Goal: Find specific page/section: Find specific page/section

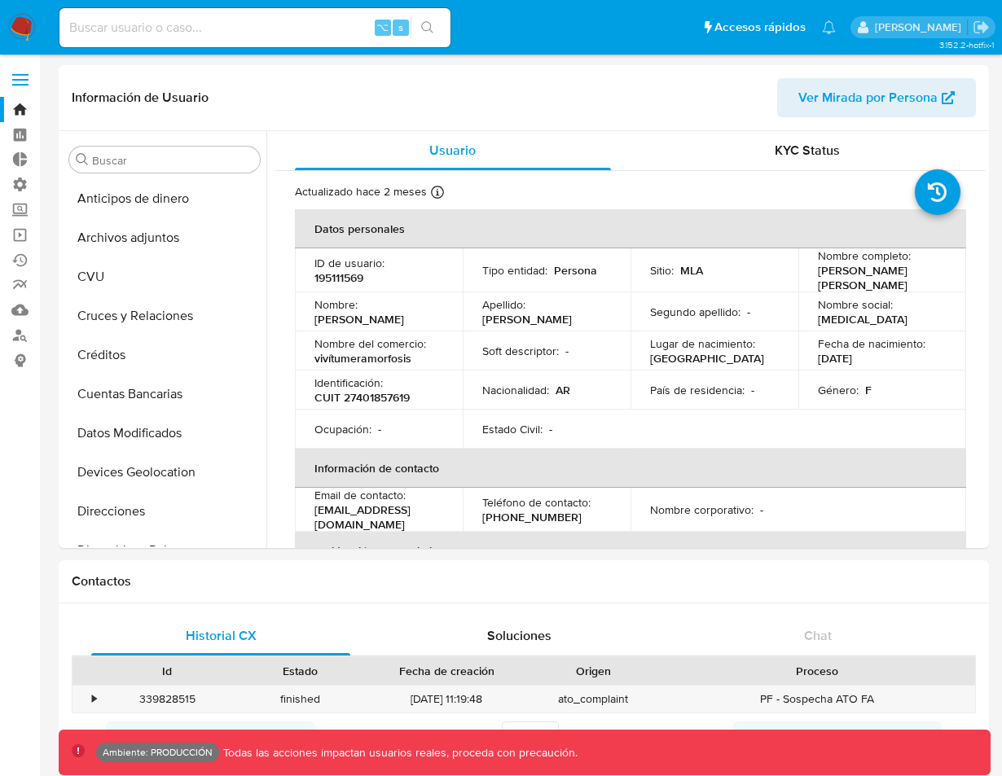
select select "10"
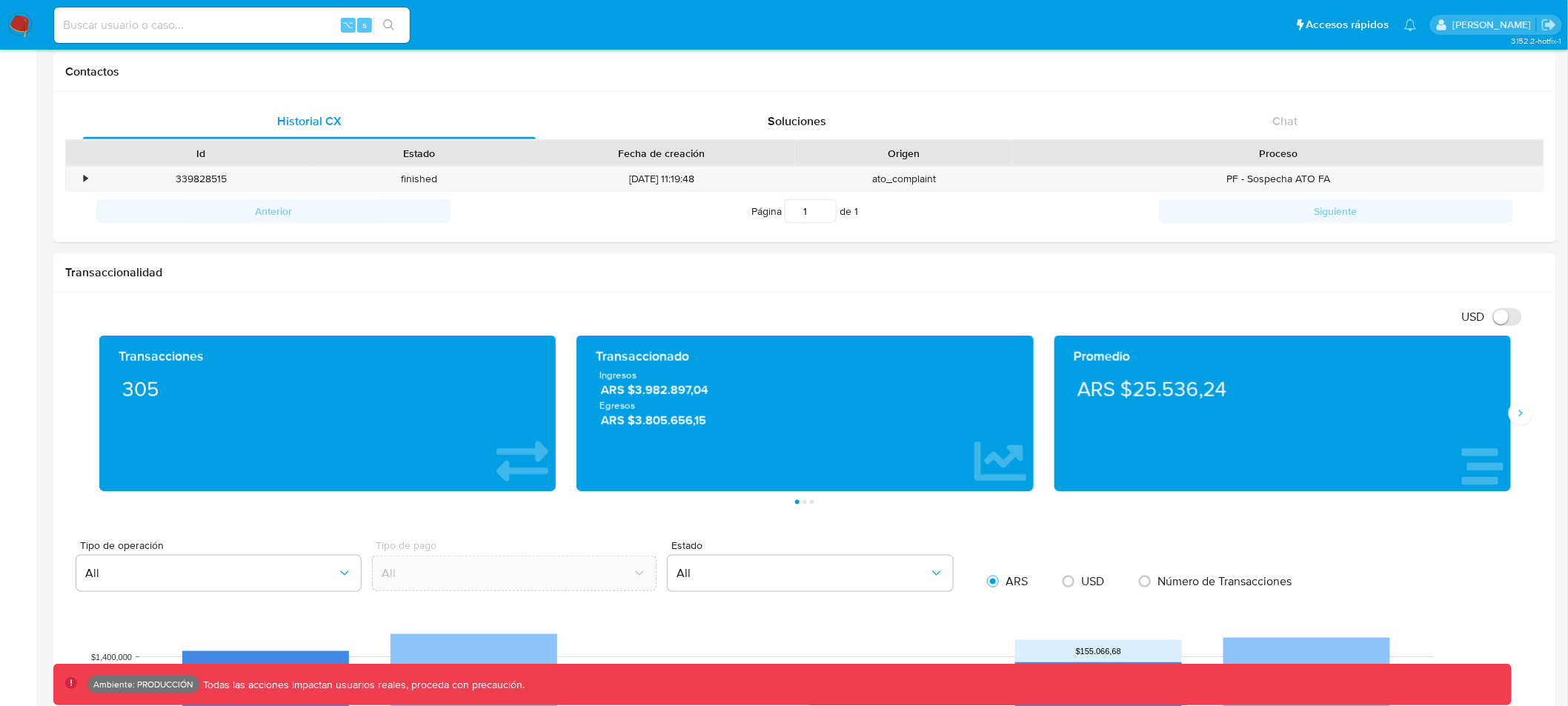
scroll to position [442, 0]
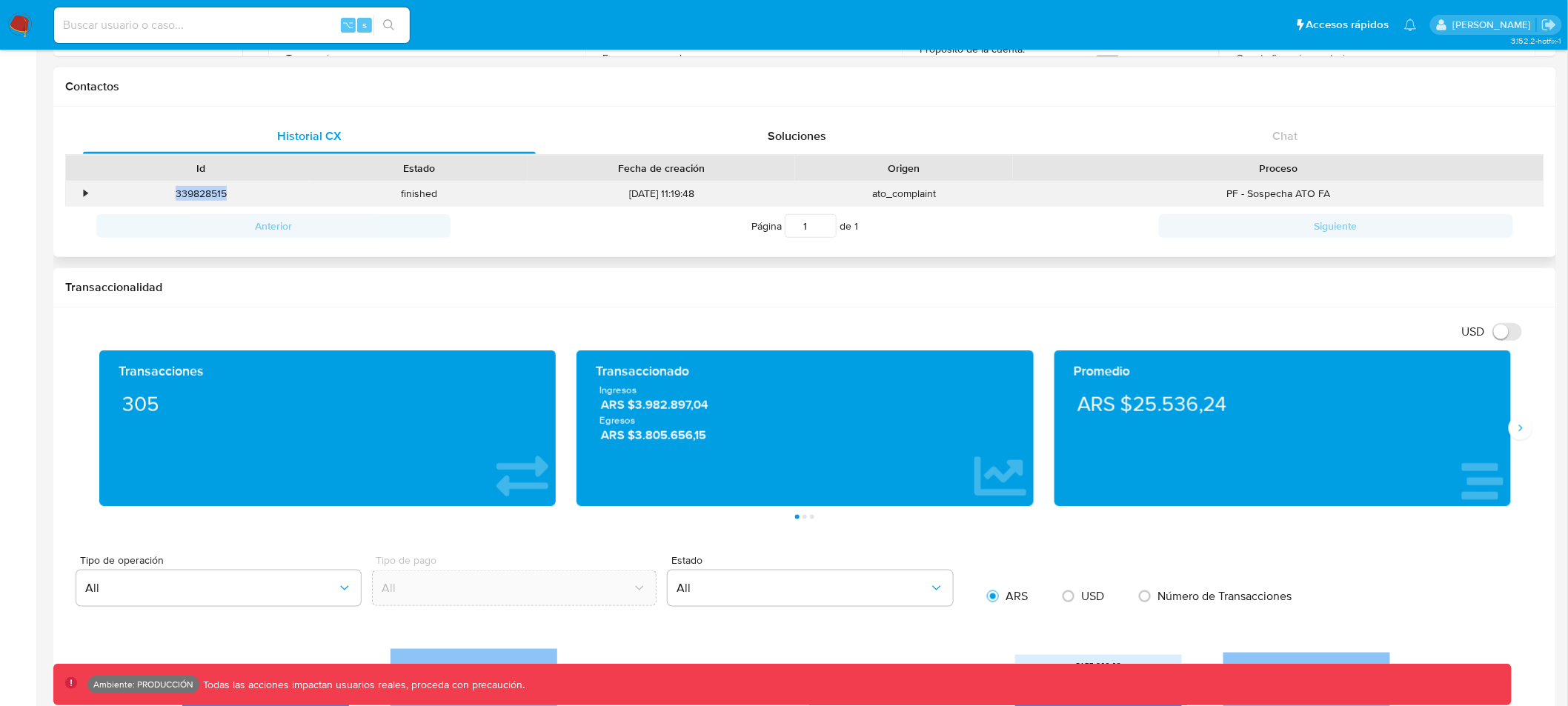
drag, startPoint x: 203, startPoint y: 194, endPoint x: 170, endPoint y: 194, distance: 33.0
click at [170, 194] on div "339828515" at bounding box center [200, 194] width 217 height 25
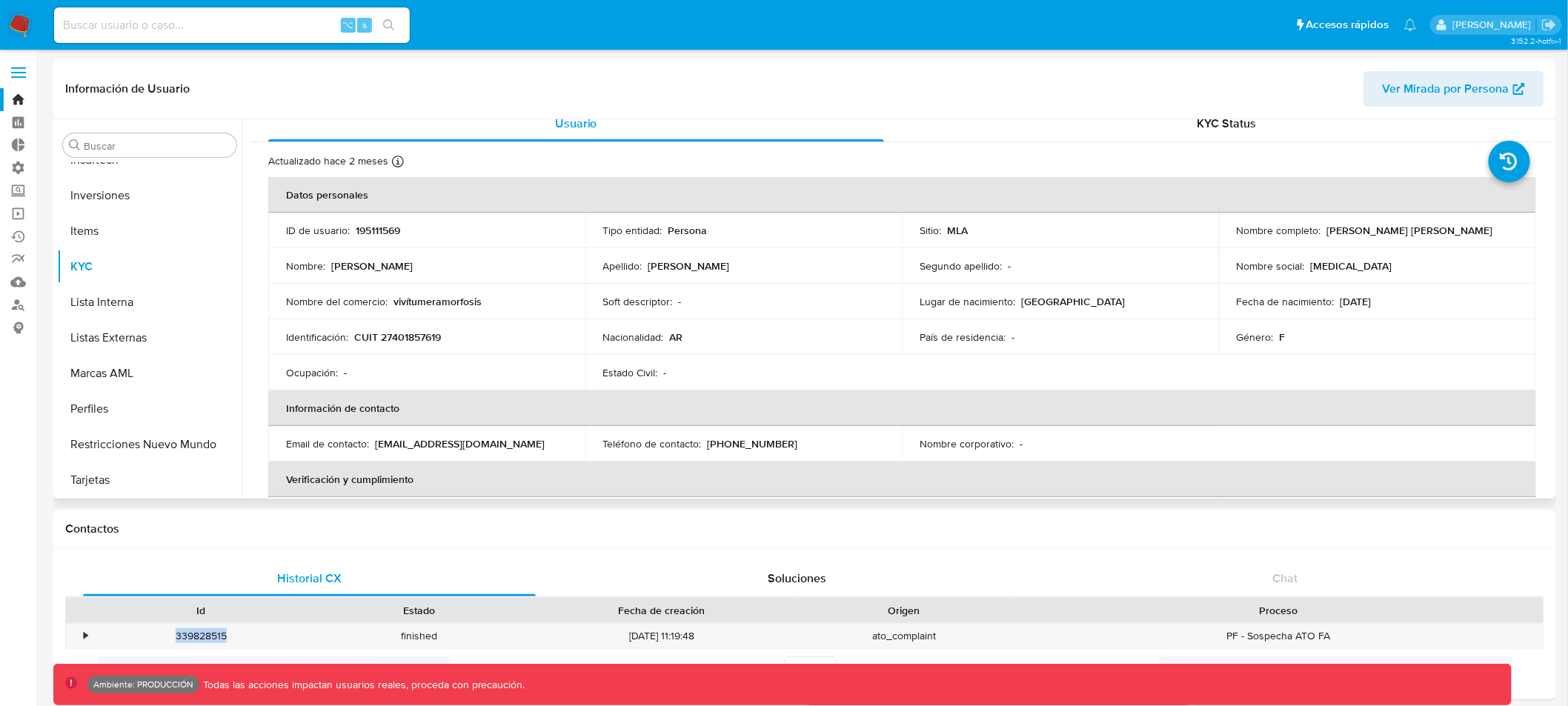
scroll to position [0, 0]
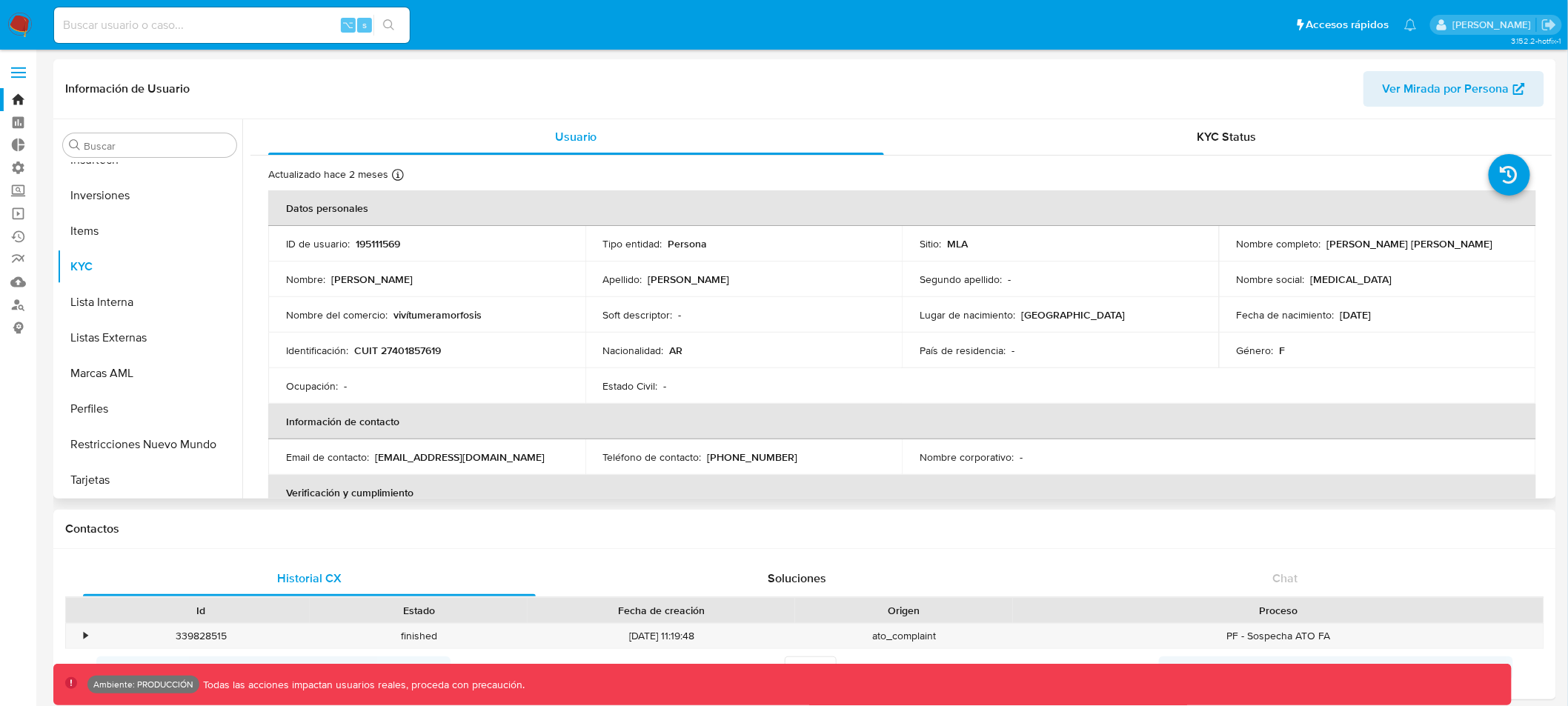
click at [377, 242] on p "195111569" at bounding box center [377, 244] width 45 height 14
copy p "195111569"
click at [118, 149] on input "Buscar" at bounding box center [156, 146] width 146 height 14
click at [126, 27] on input at bounding box center [231, 25] width 356 height 19
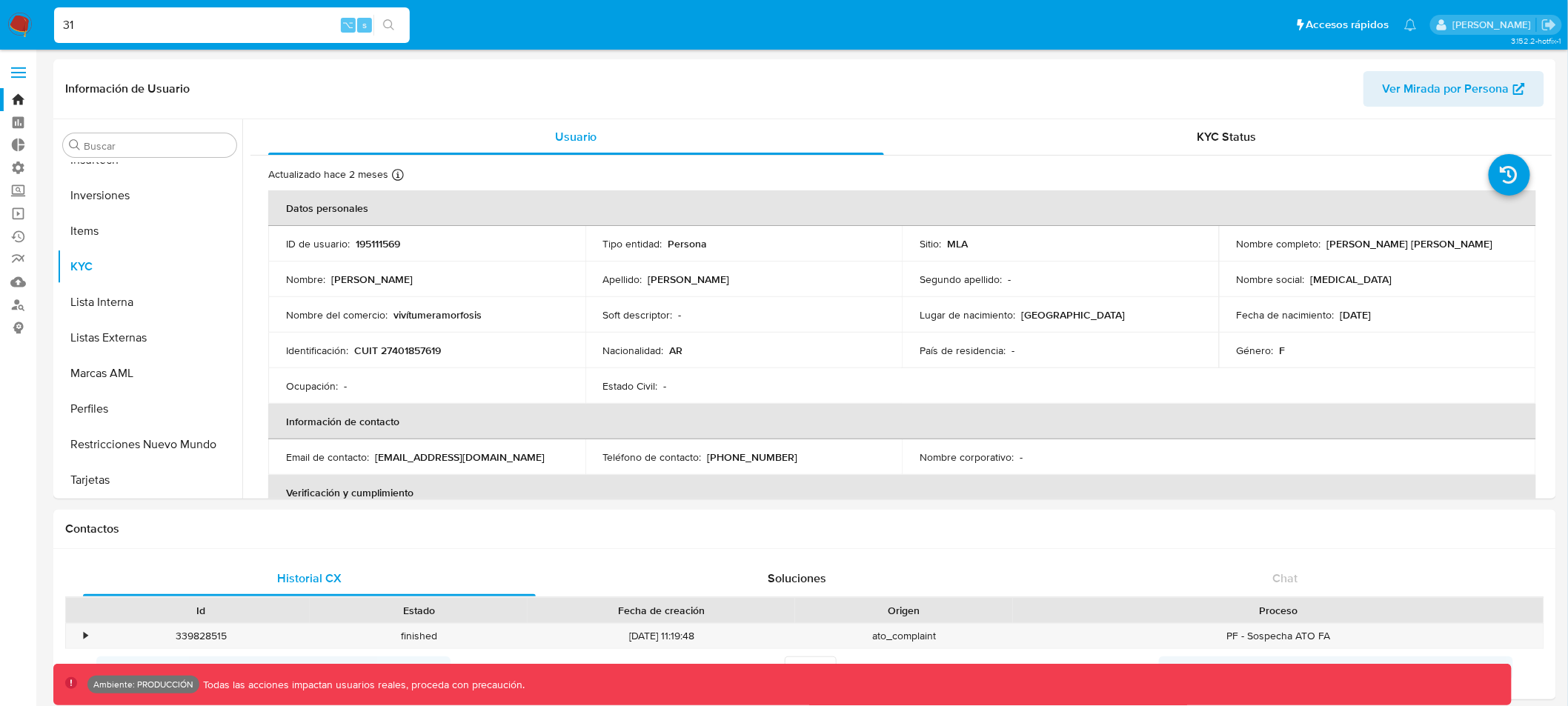
type input "3"
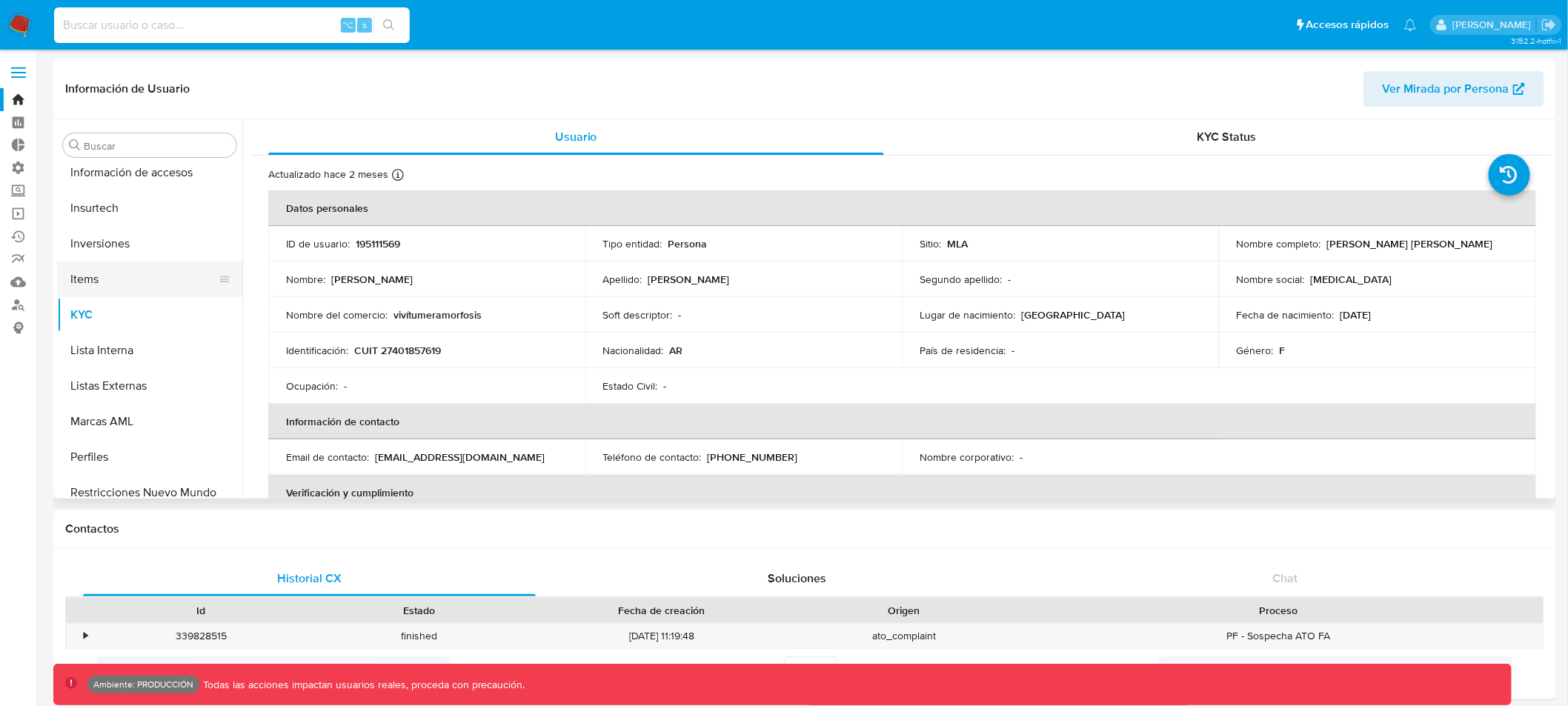
scroll to position [612, 0]
click at [910, 93] on span "Ver Mirada por Persona" at bounding box center [1445, 88] width 126 height 35
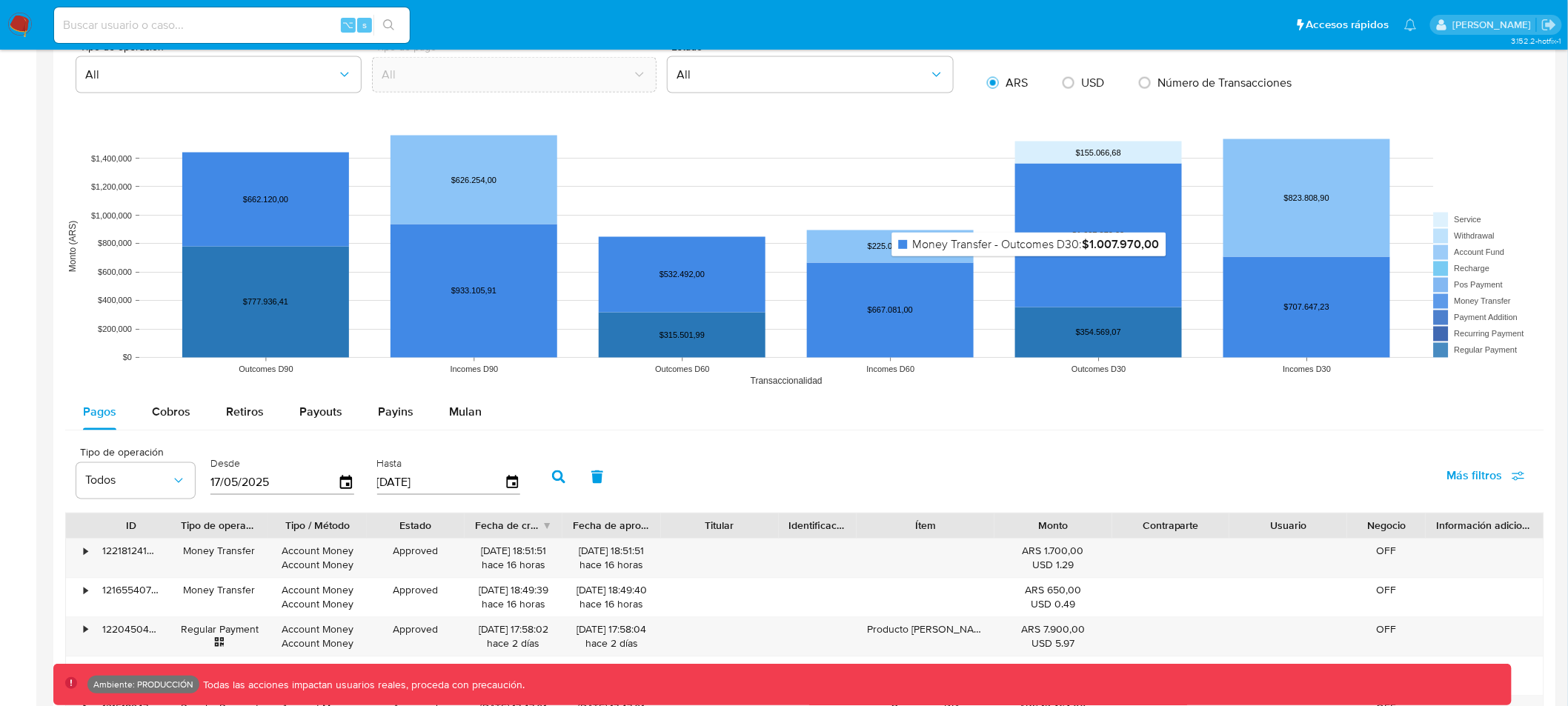
scroll to position [965, 0]
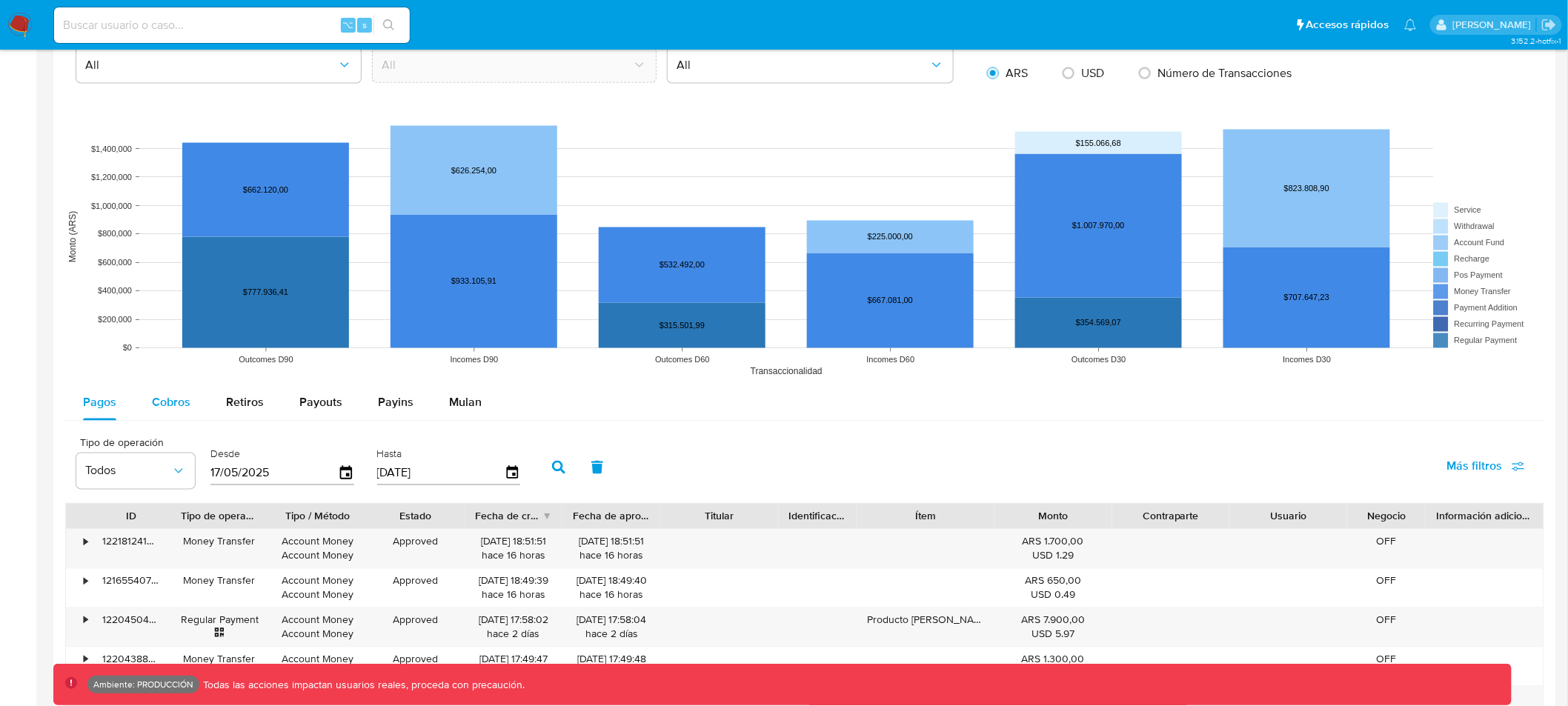
drag, startPoint x: 154, startPoint y: 406, endPoint x: 163, endPoint y: 406, distance: 9.0
click at [154, 406] on span "Cobros" at bounding box center [171, 402] width 38 height 17
drag, startPoint x: 233, startPoint y: 404, endPoint x: 242, endPoint y: 404, distance: 9.0
click at [233, 404] on span "Retiros" at bounding box center [245, 402] width 38 height 17
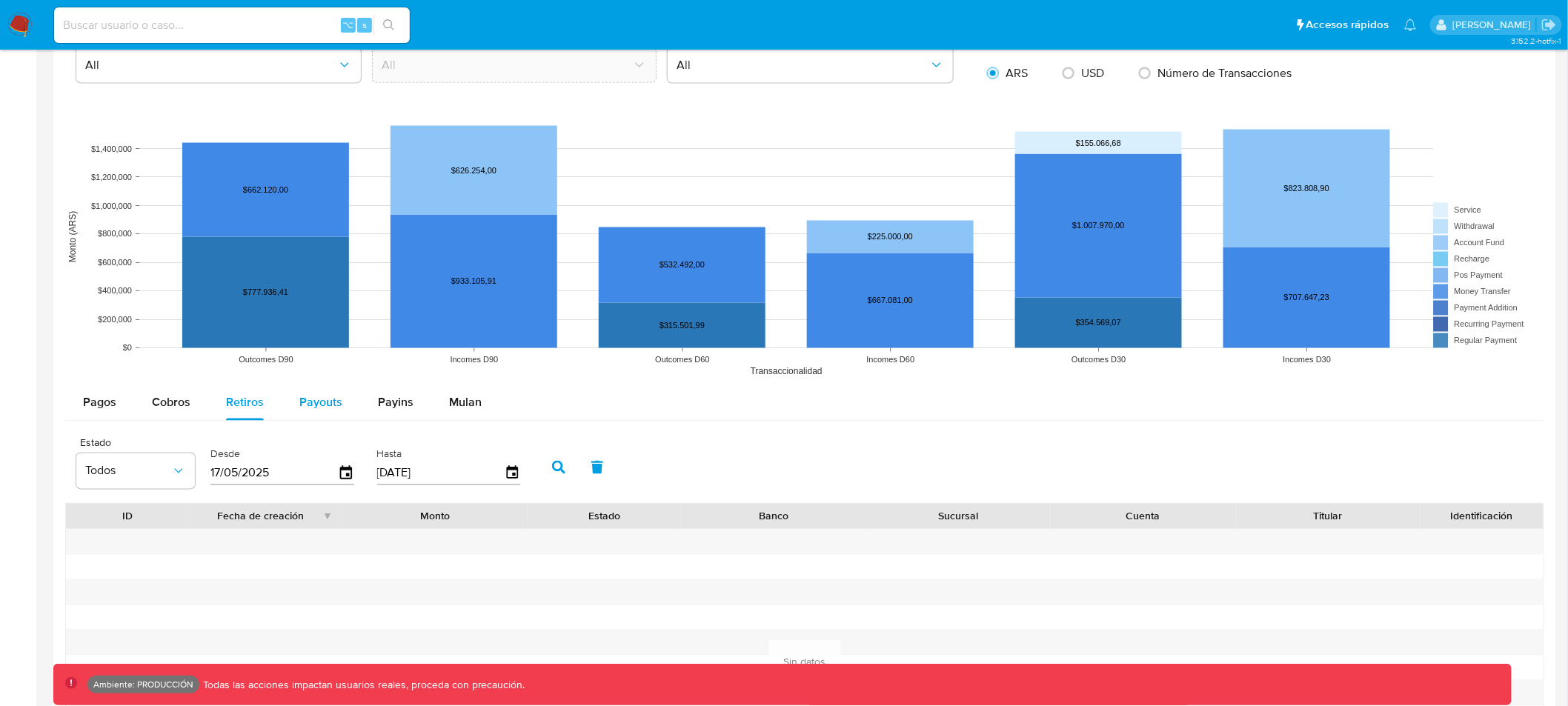
click at [325, 406] on span "Payouts" at bounding box center [320, 402] width 43 height 17
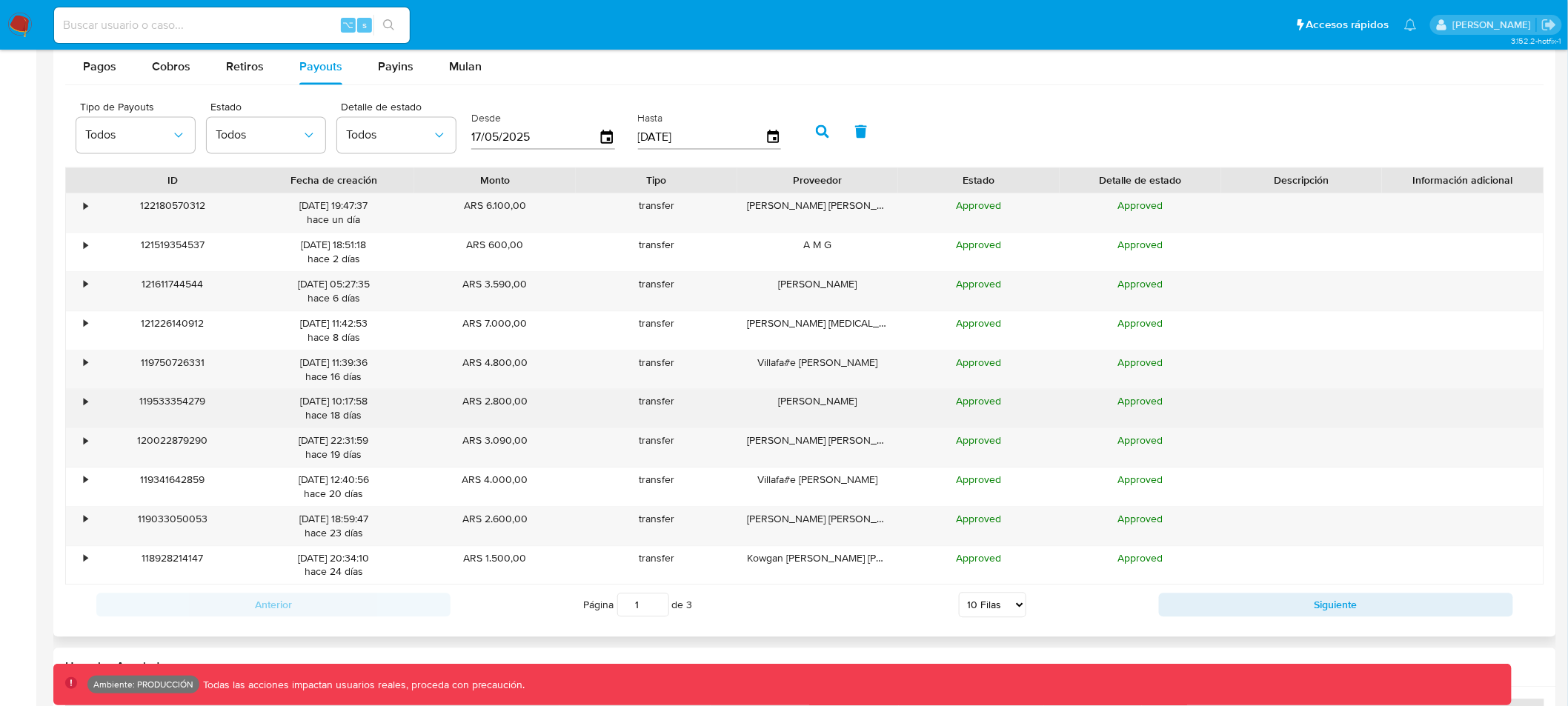
scroll to position [1303, 0]
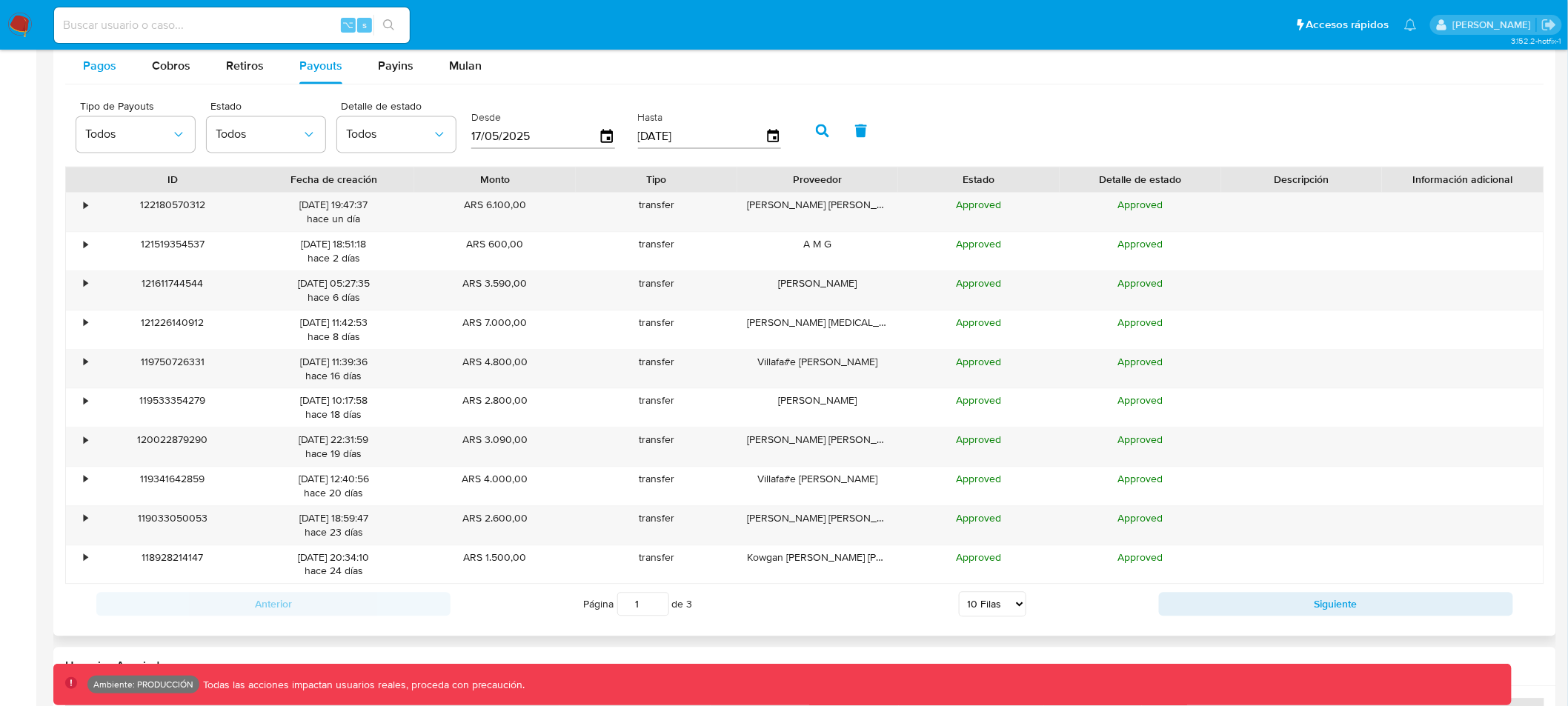
click at [91, 70] on span "Pagos" at bounding box center [99, 66] width 34 height 17
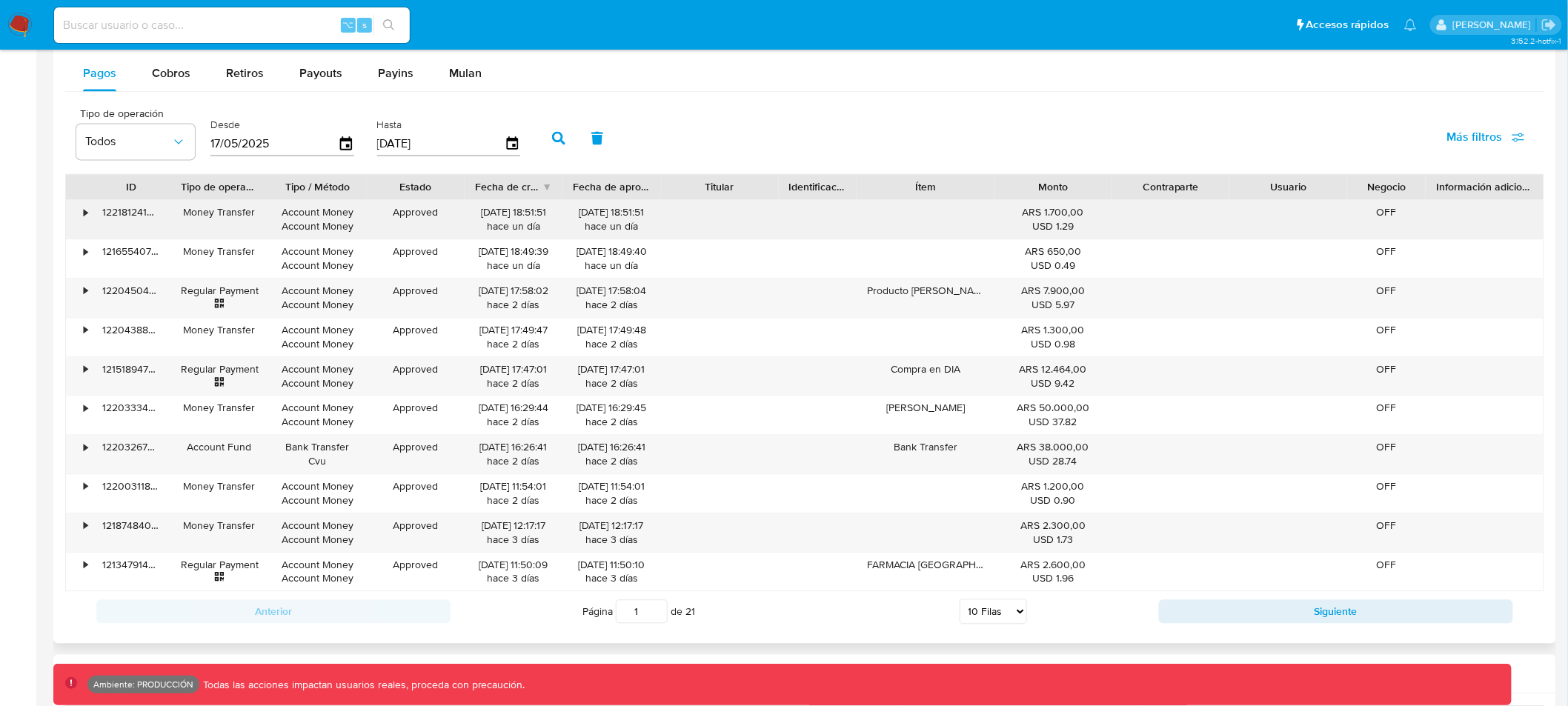
scroll to position [1280, 0]
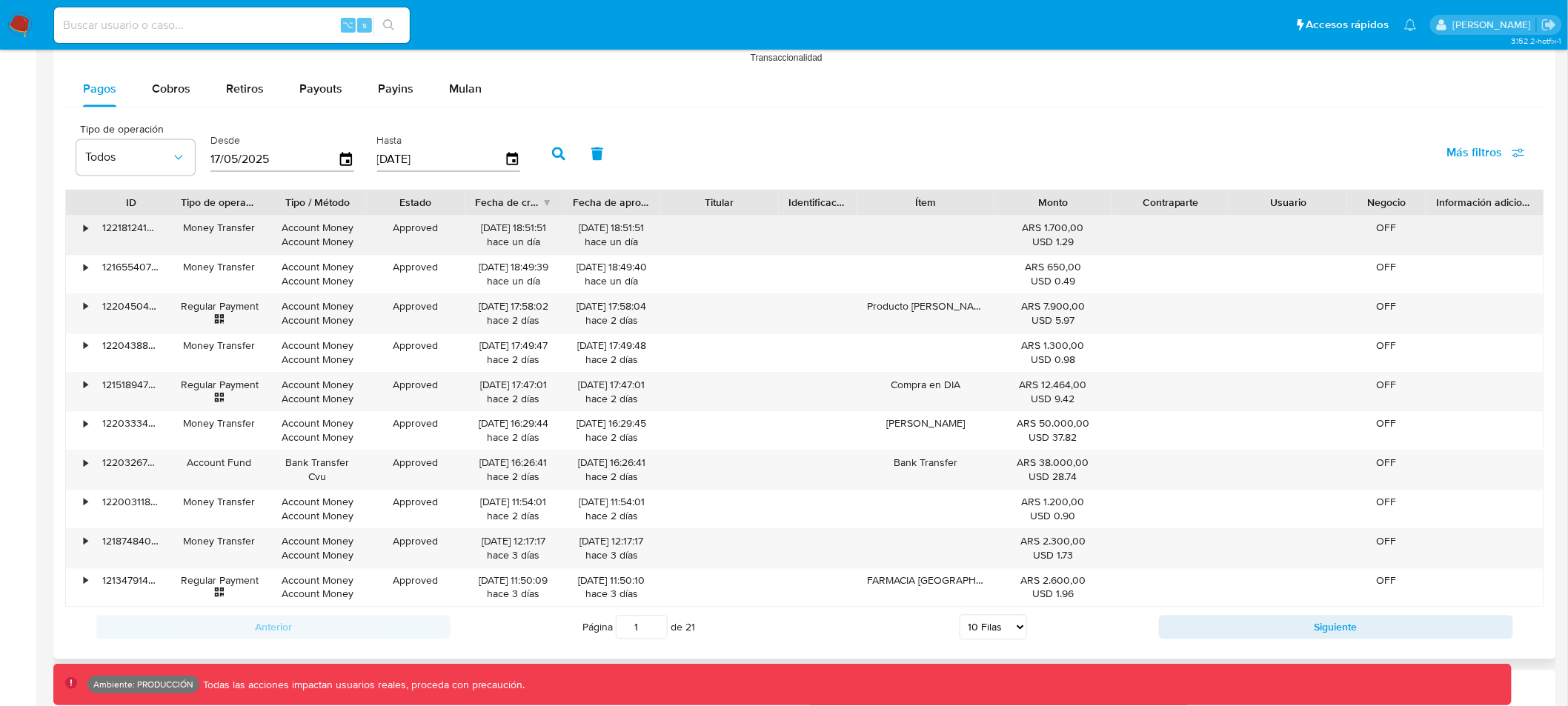
click at [86, 234] on div "•" at bounding box center [85, 227] width 4 height 14
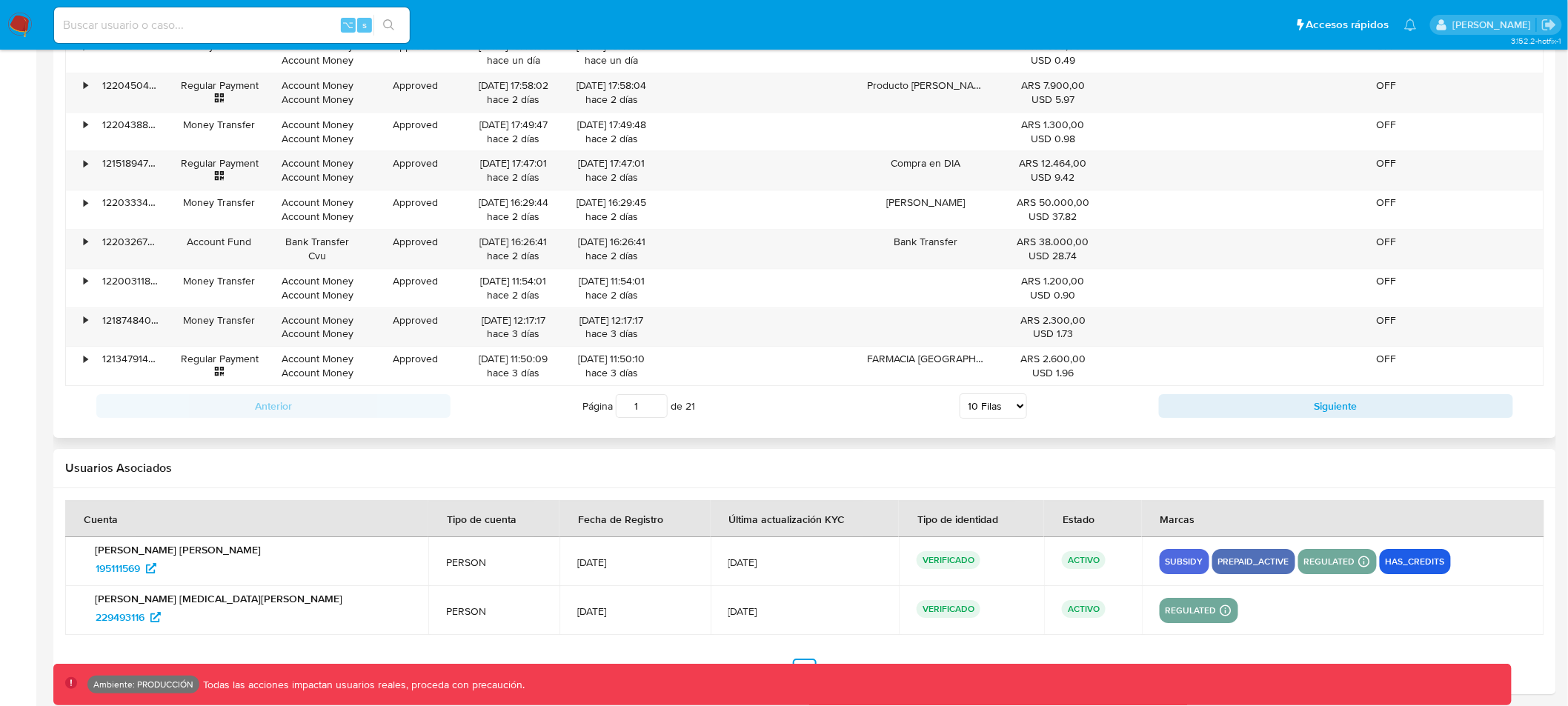
scroll to position [1782, 0]
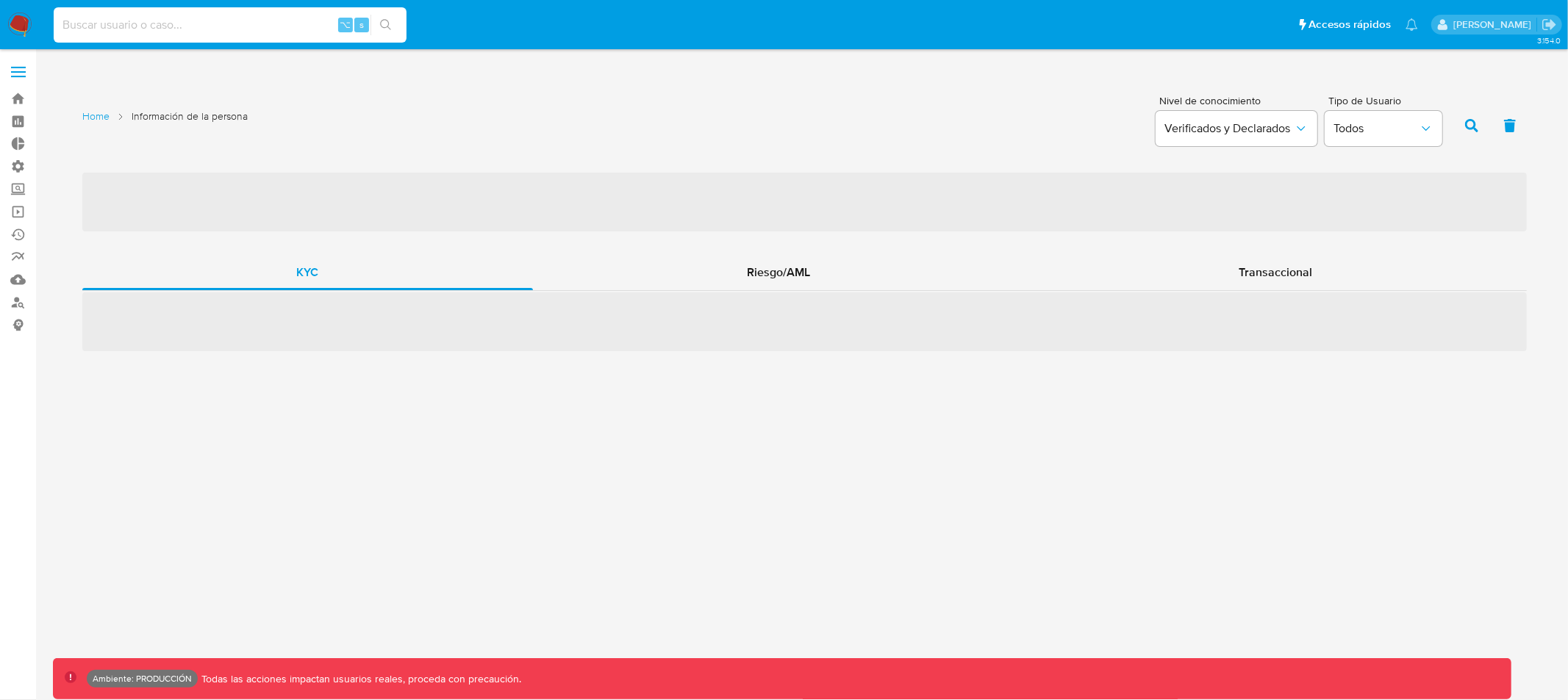
drag, startPoint x: 176, startPoint y: 30, endPoint x: 246, endPoint y: 31, distance: 70.0
click at [176, 30] on input at bounding box center [229, 24] width 353 height 19
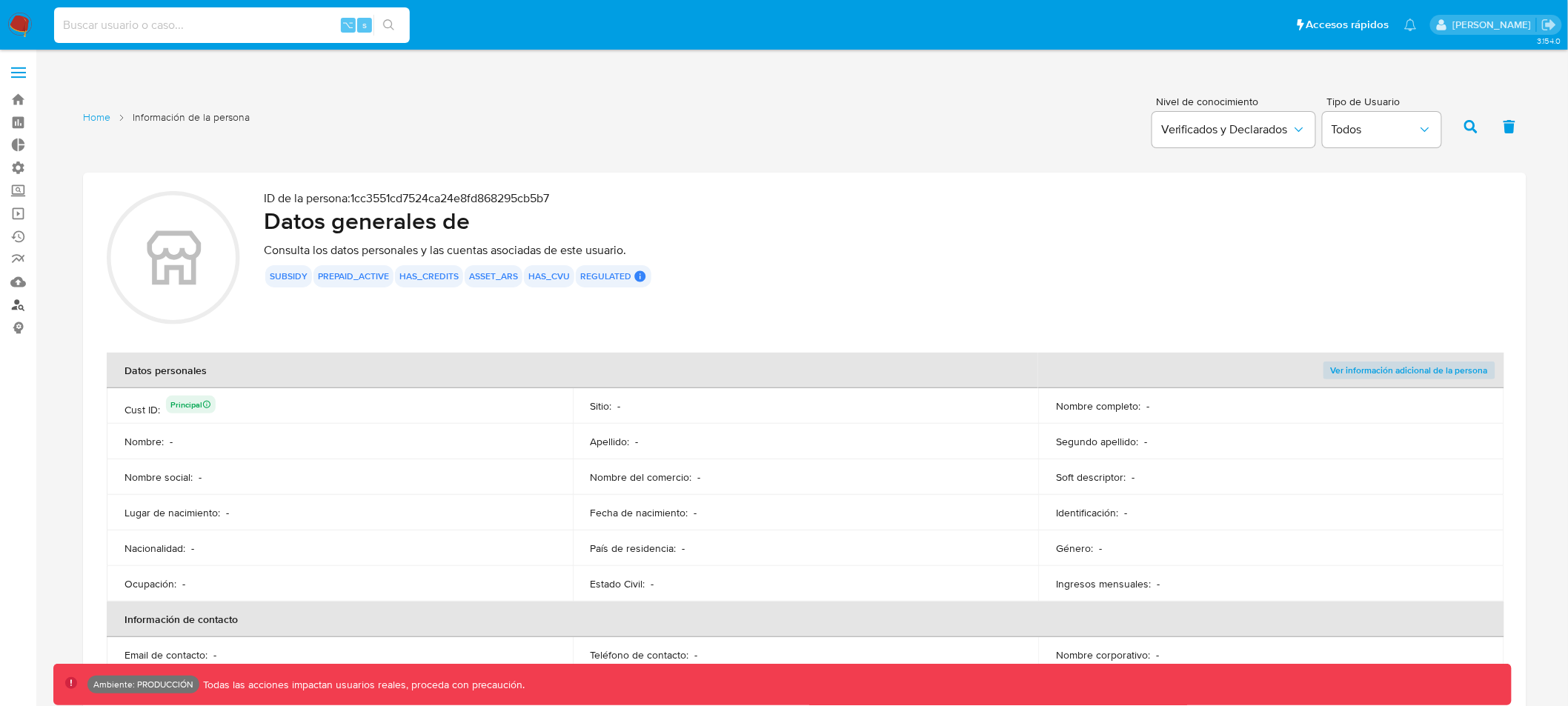
click at [17, 306] on link "Buscador de personas" at bounding box center [88, 305] width 176 height 23
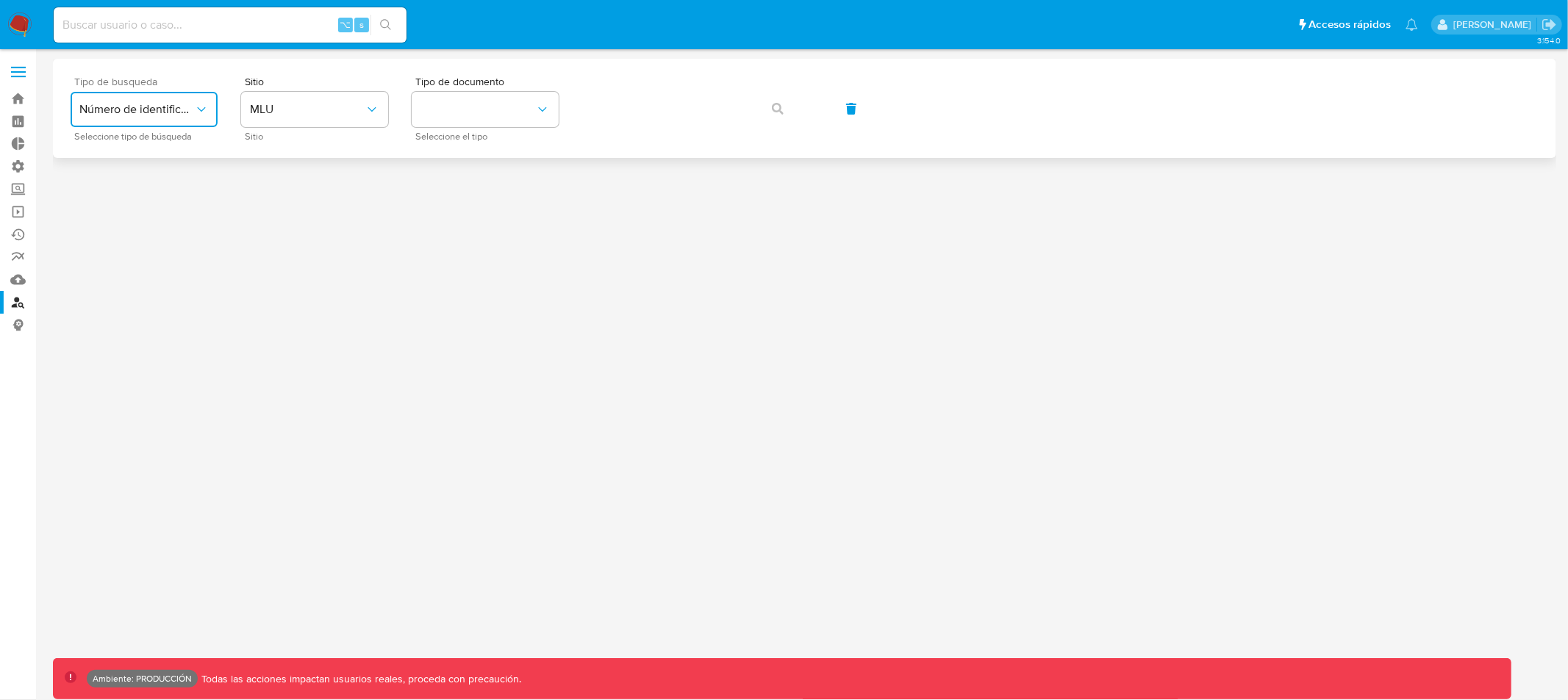
click at [169, 110] on span "Número de identificación" at bounding box center [136, 109] width 115 height 14
click at [153, 162] on span "Número de identificación" at bounding box center [140, 156] width 121 height 30
click at [293, 107] on button "site_id" at bounding box center [314, 109] width 147 height 35
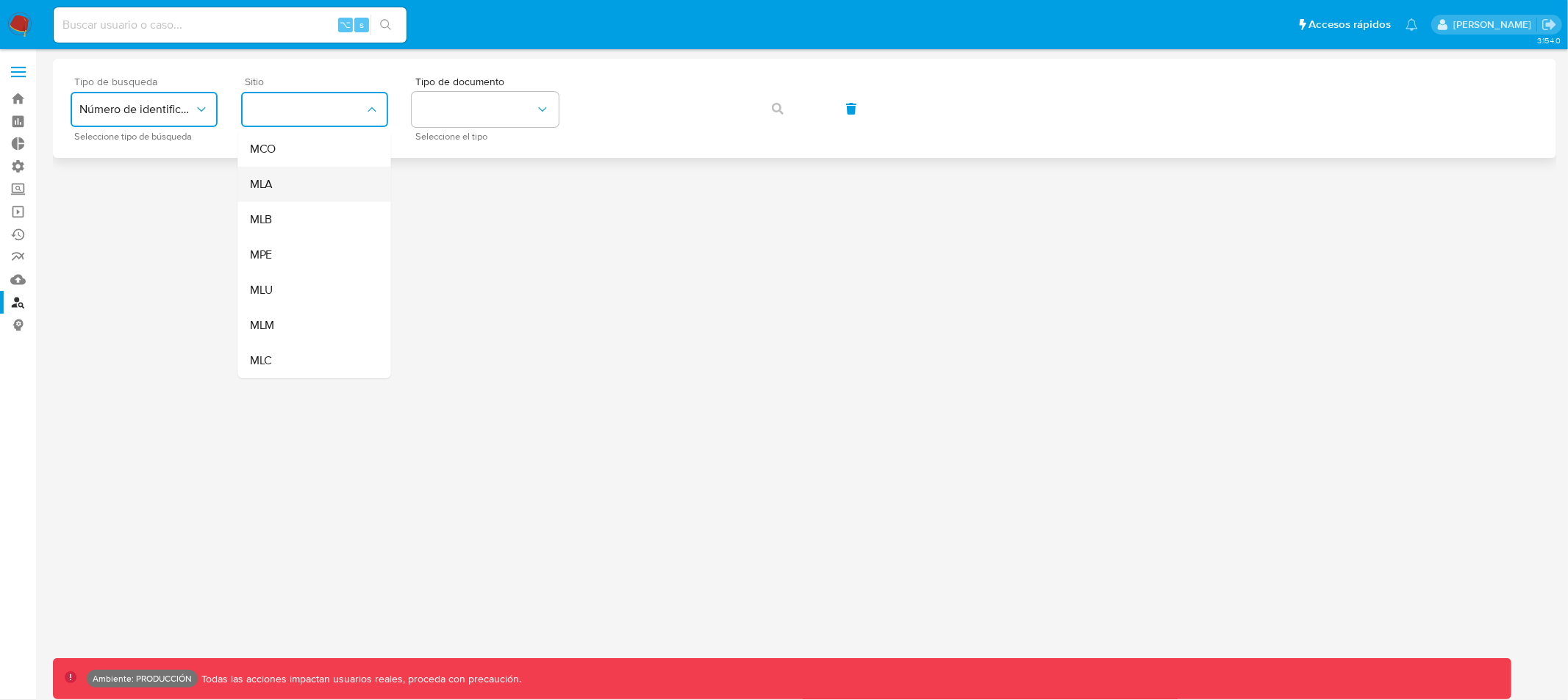
click at [289, 189] on div "MLA" at bounding box center [311, 184] width 121 height 35
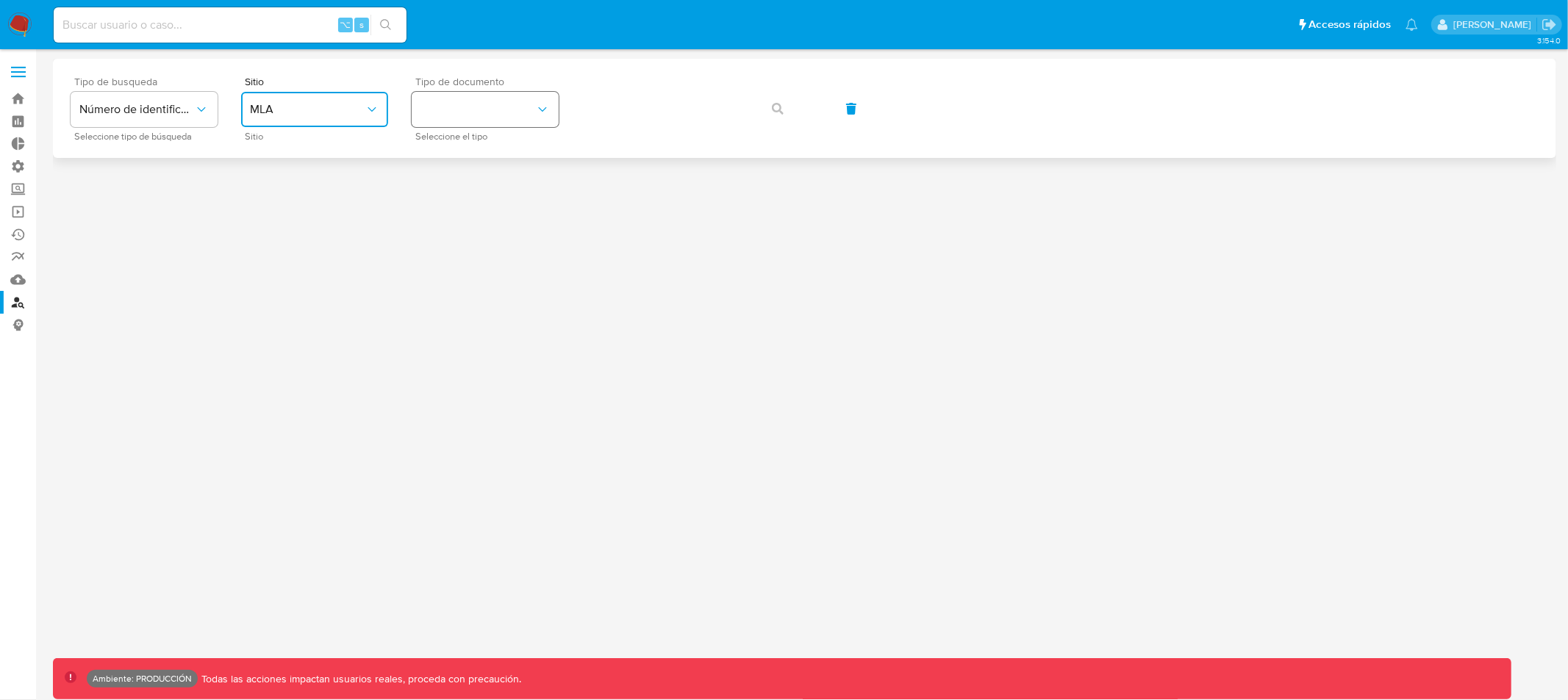
click at [469, 109] on button "identificationType" at bounding box center [485, 109] width 147 height 35
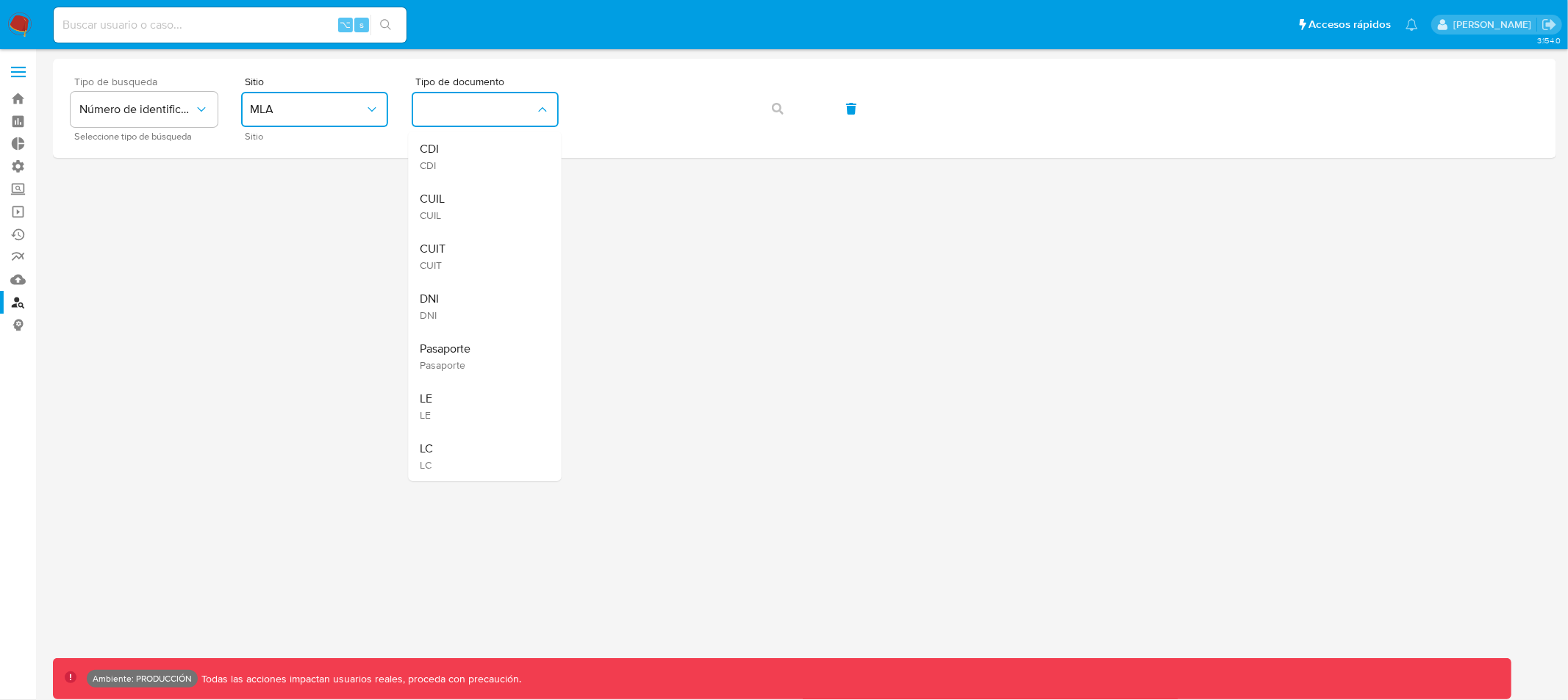
drag, startPoint x: 478, startPoint y: 298, endPoint x: 577, endPoint y: 249, distance: 110.5
click at [478, 299] on div "DNI DNI" at bounding box center [481, 306] width 121 height 50
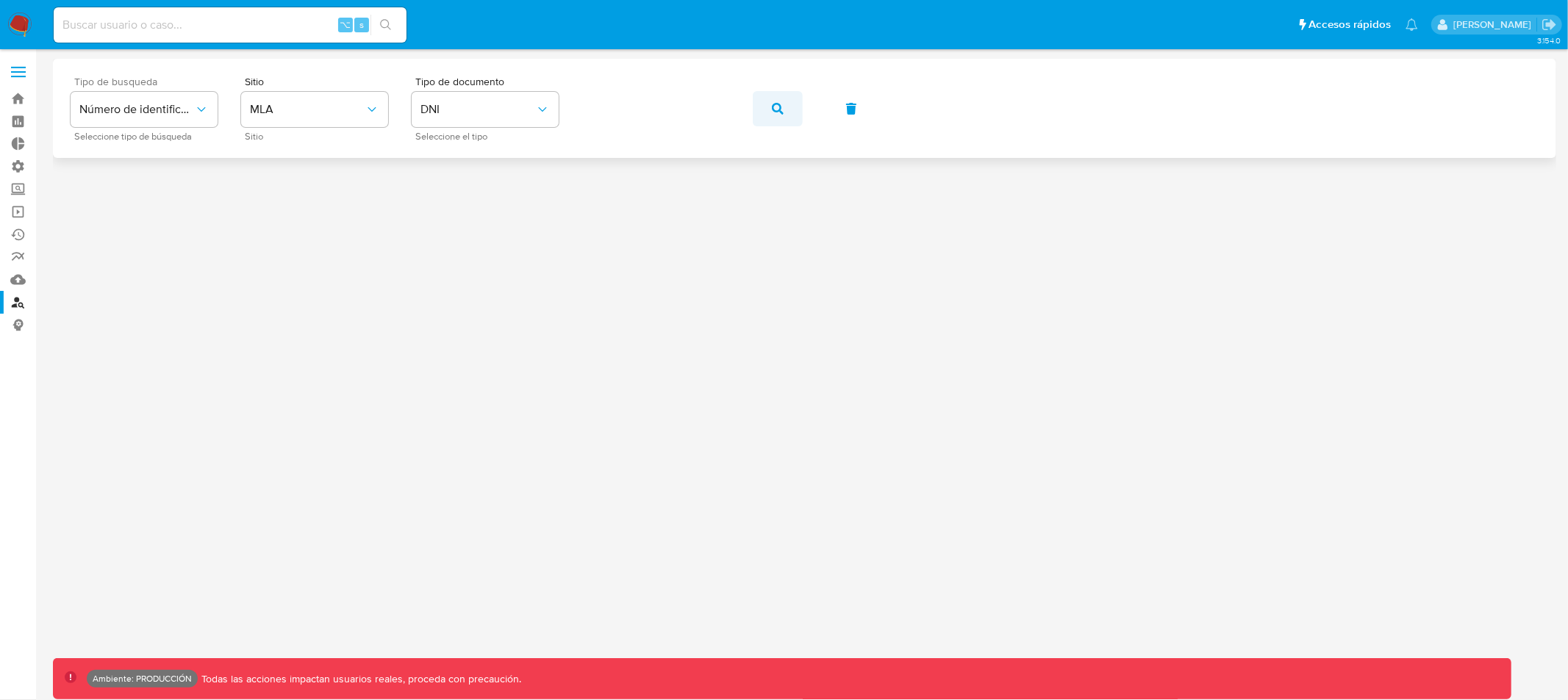
click at [782, 109] on icon "button" at bounding box center [777, 108] width 12 height 12
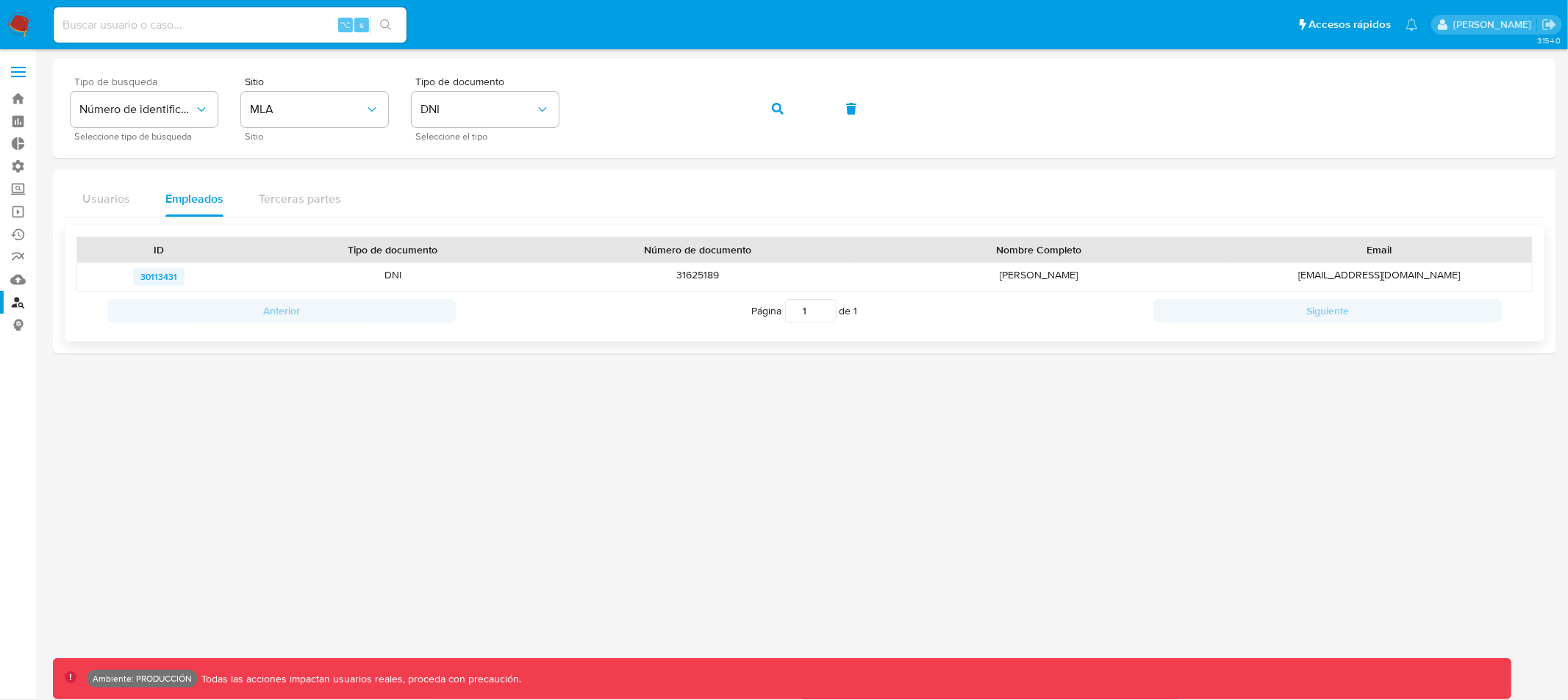
drag, startPoint x: 196, startPoint y: 279, endPoint x: 141, endPoint y: 277, distance: 55.0
click at [141, 277] on div "30113431" at bounding box center [159, 277] width 163 height 28
